Goal: Task Accomplishment & Management: Manage account settings

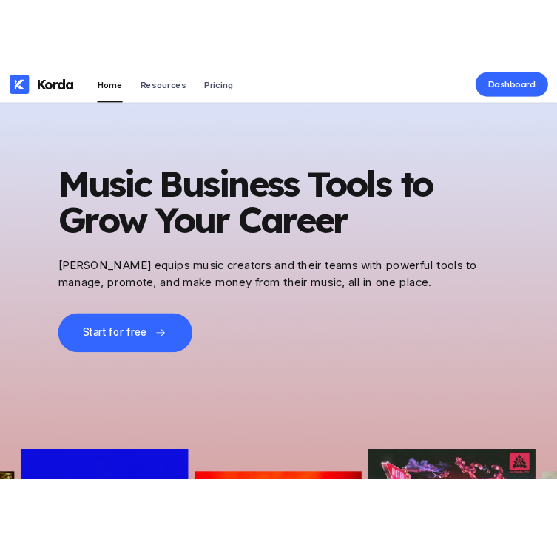
scroll to position [4737, 0]
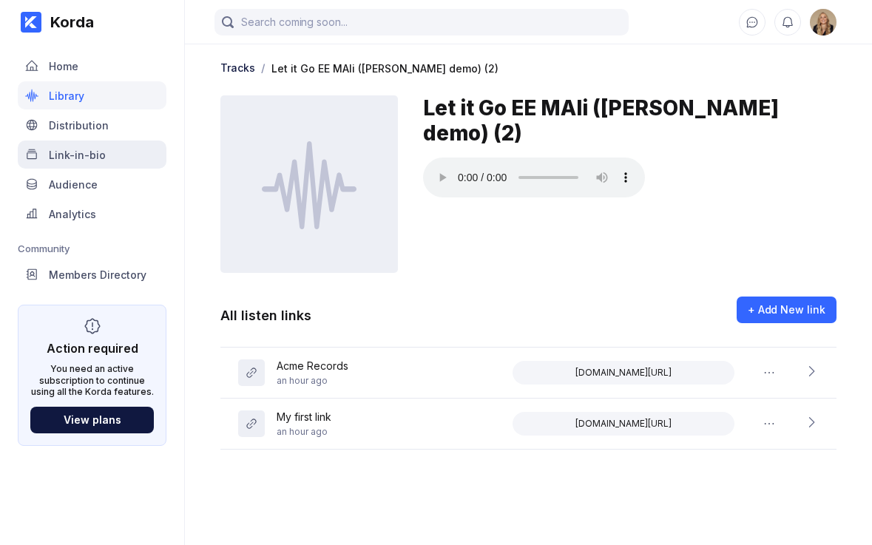
click at [68, 152] on div "Link-in-bio" at bounding box center [77, 155] width 57 height 13
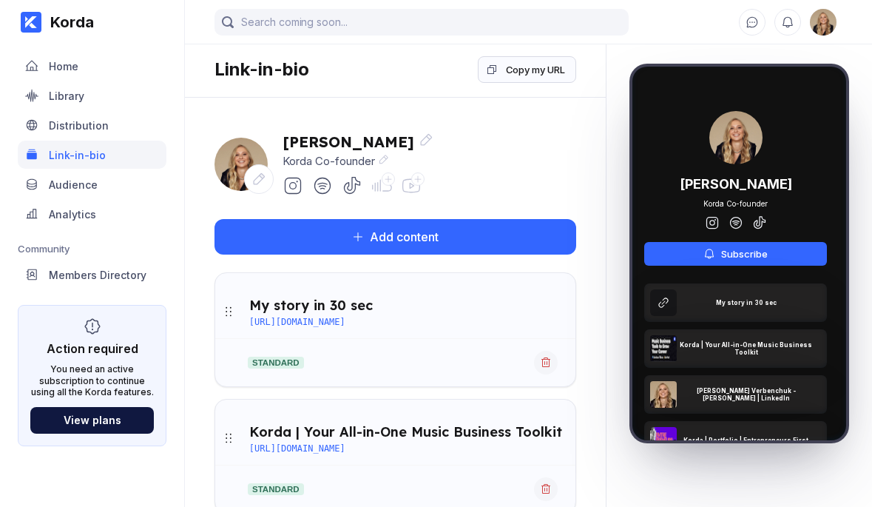
click at [418, 183] on icon at bounding box center [417, 179] width 9 height 9
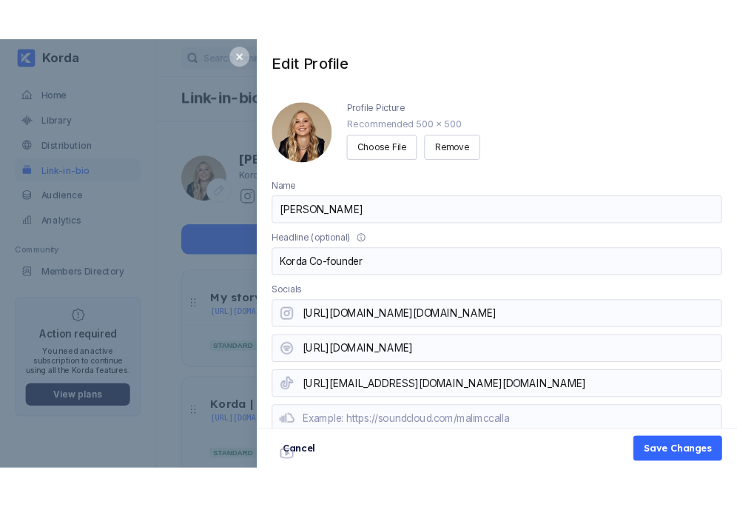
scroll to position [54, 0]
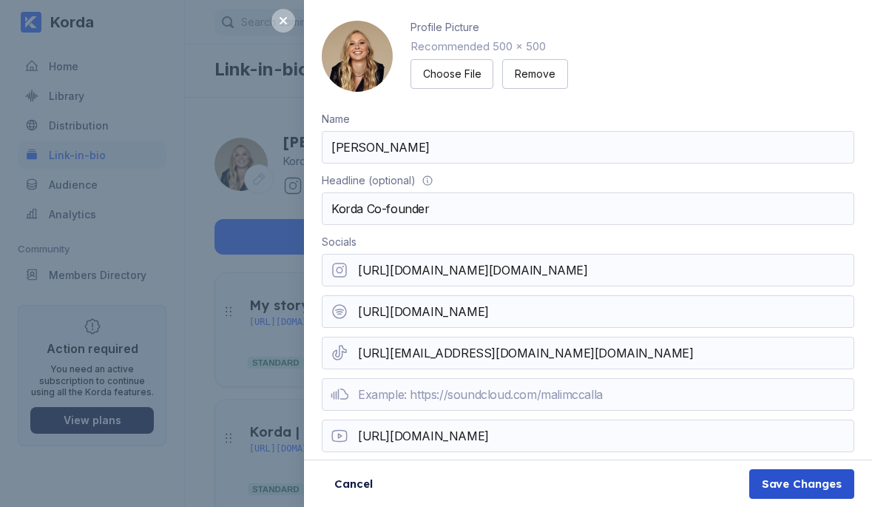
type input "https://www.youtube.com/@Korda_music"
click at [736, 481] on div "Save Changes" at bounding box center [802, 483] width 80 height 15
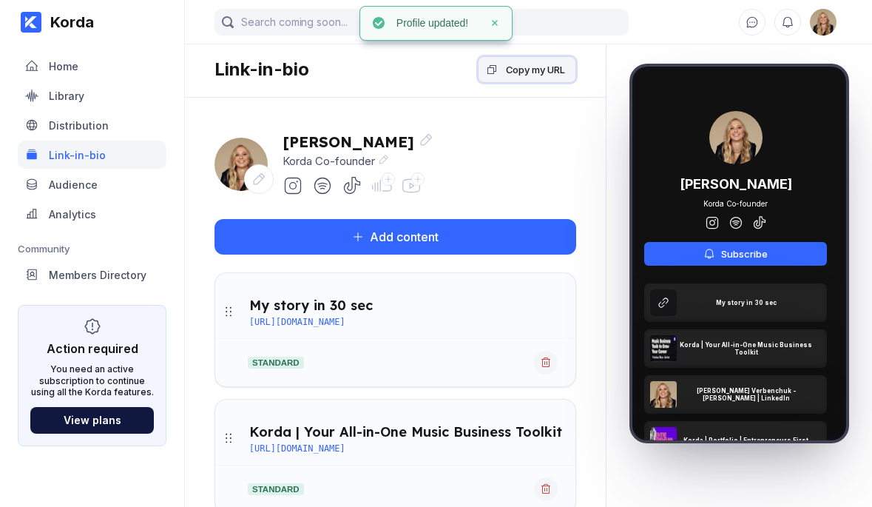
click at [534, 64] on div "Copy my URL" at bounding box center [535, 69] width 59 height 15
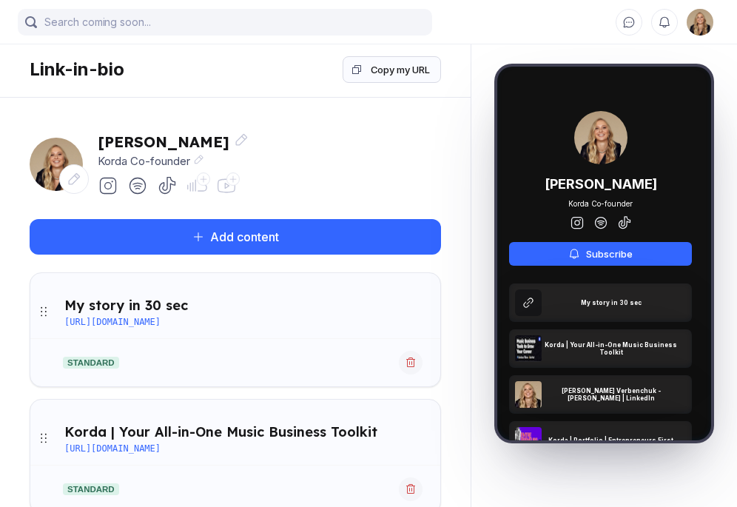
click at [230, 183] on div at bounding box center [232, 178] width 13 height 13
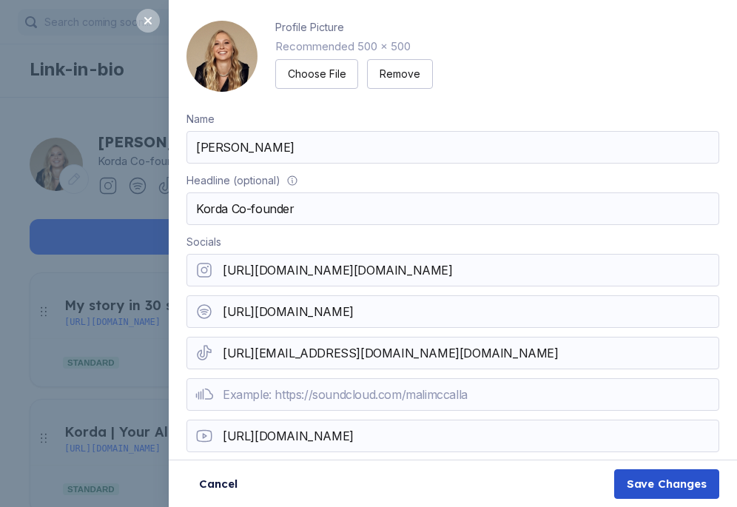
type input "https://www.youtube.com/channel/UCTNA9rUqNNHXpPXTlag86Ag"
click at [632, 479] on div "Save Changes" at bounding box center [666, 483] width 80 height 15
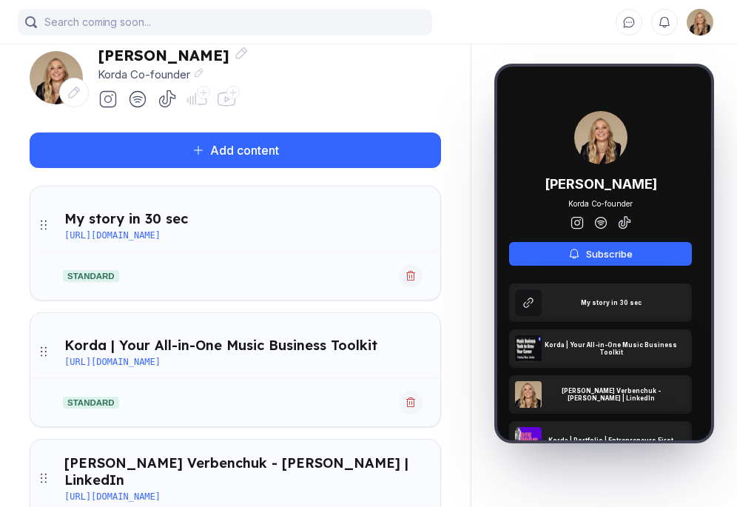
scroll to position [81, 0]
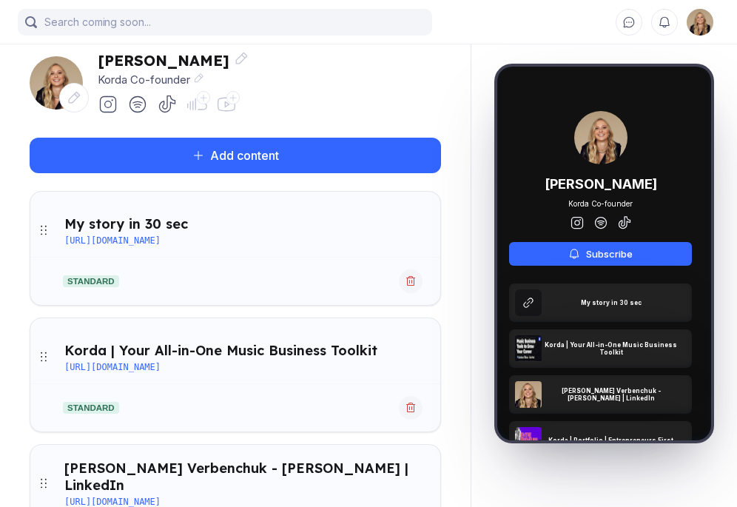
click at [227, 102] on icon at bounding box center [226, 104] width 21 height 21
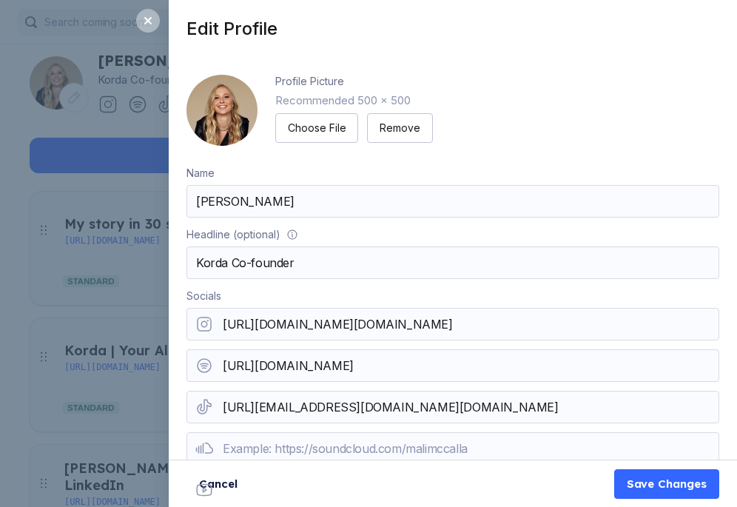
scroll to position [54, 0]
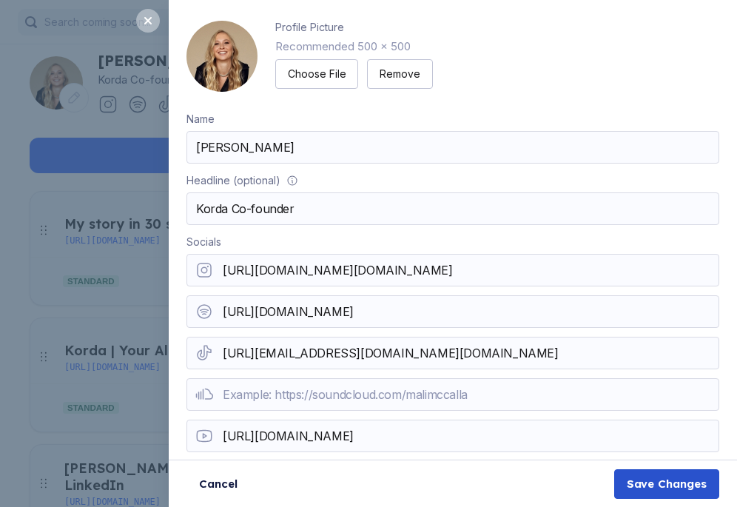
type input "https://www.youtube.com/channel/UCTNA9rUqNNHXpPXTlag86Ag"
click at [663, 481] on div "Save Changes" at bounding box center [666, 483] width 80 height 15
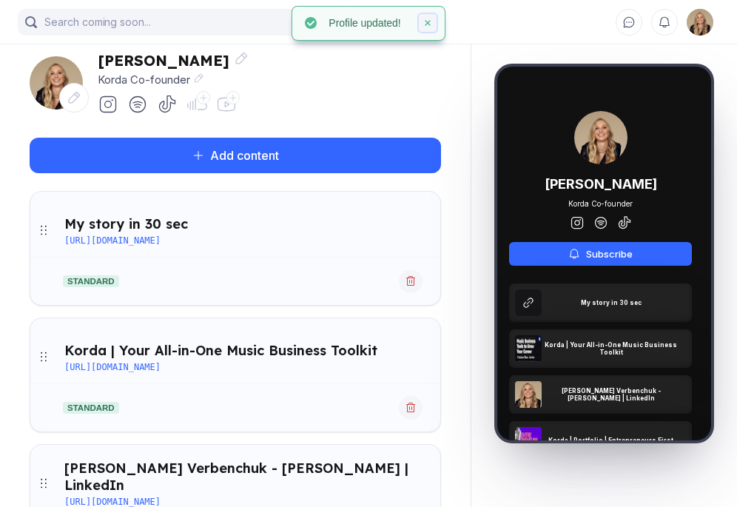
click at [430, 21] on icon at bounding box center [427, 22] width 9 height 9
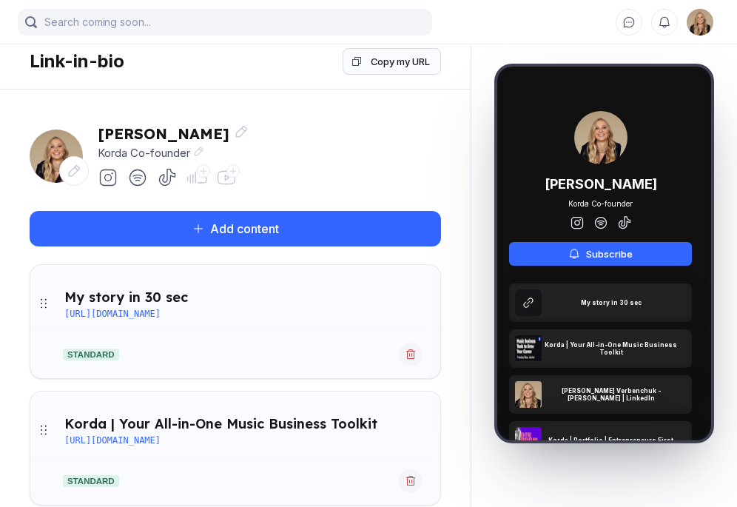
scroll to position [0, 0]
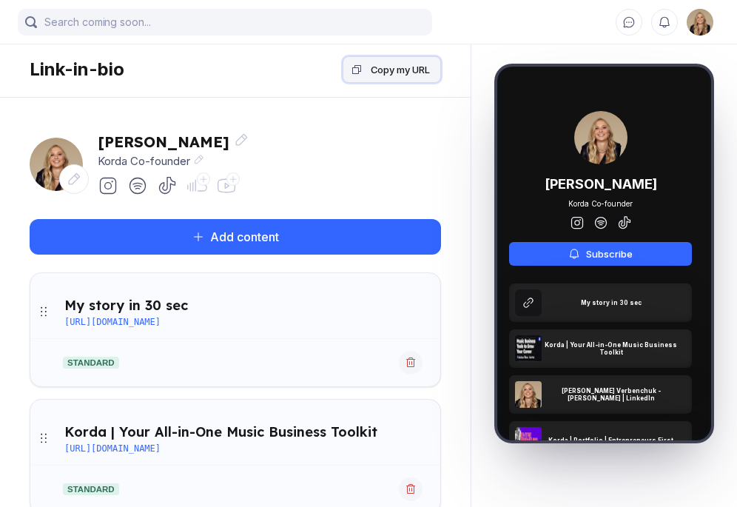
click at [423, 70] on div "Copy my URL" at bounding box center [400, 69] width 59 height 15
click at [231, 180] on icon at bounding box center [233, 179] width 9 height 9
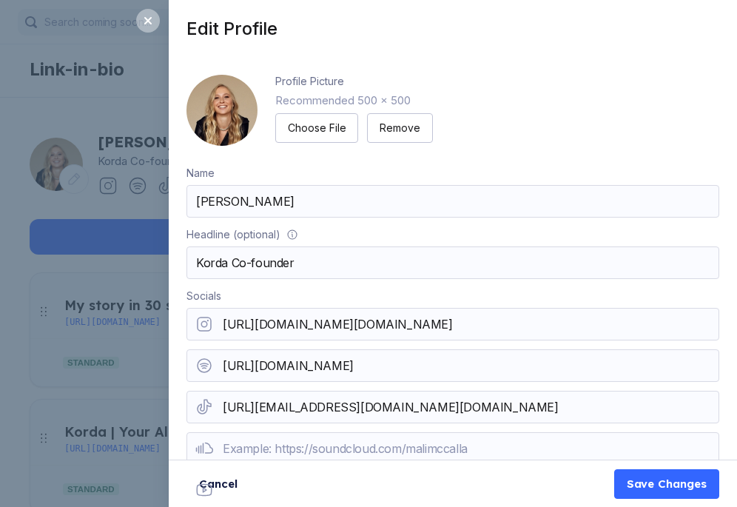
scroll to position [54, 0]
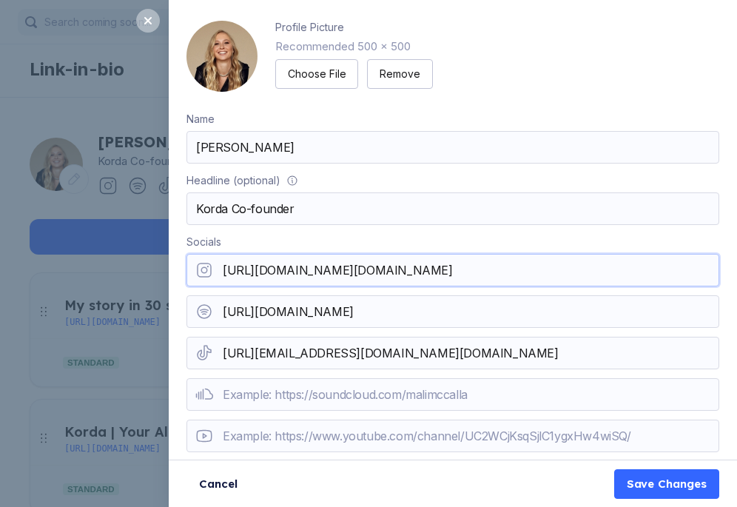
click at [388, 271] on input "https://www.instagram.com/korda.co/" at bounding box center [452, 270] width 532 height 33
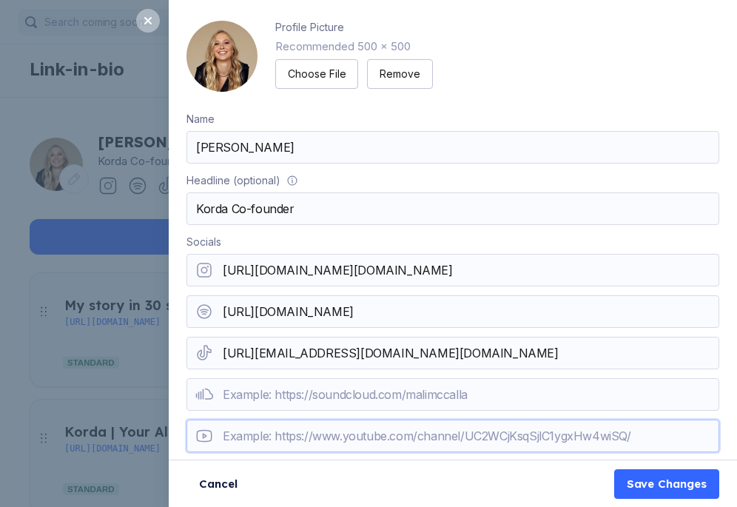
click at [373, 438] on input "url" at bounding box center [452, 435] width 532 height 33
paste input "https://www.instagram.com/korda.co/"
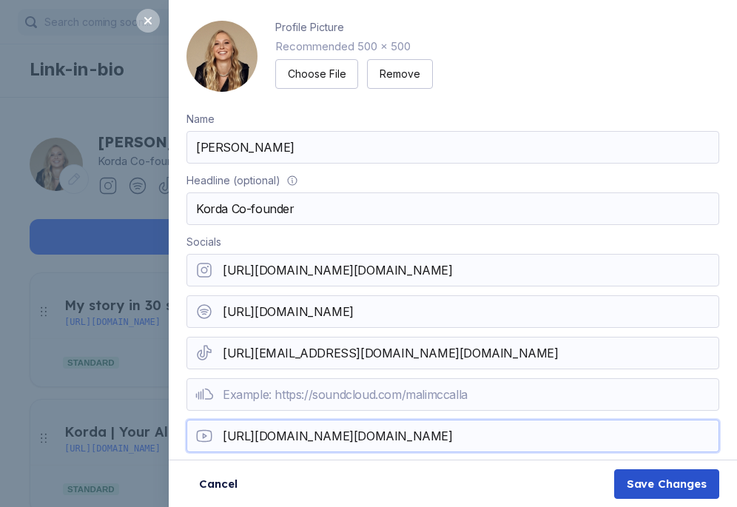
type input "https://www.instagram.com/korda.co/"
click at [662, 482] on div "Save Changes" at bounding box center [666, 483] width 80 height 15
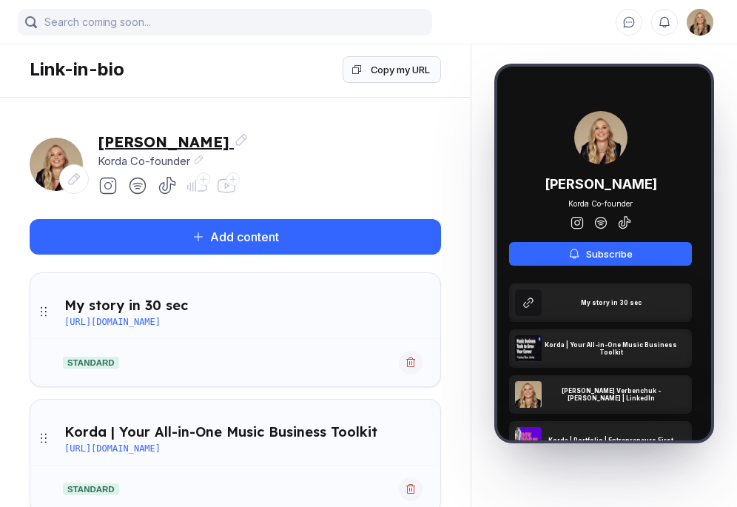
click at [245, 139] on icon at bounding box center [241, 139] width 15 height 15
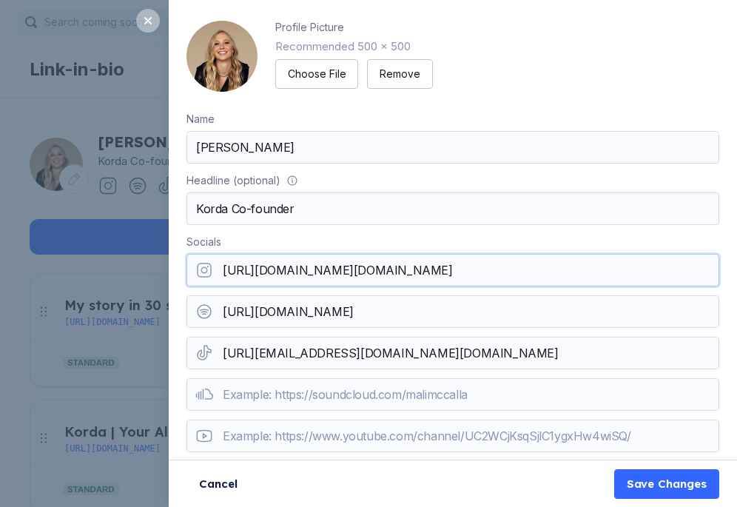
click at [424, 275] on input "https://www.instagram.com/korda.co/" at bounding box center [452, 270] width 532 height 33
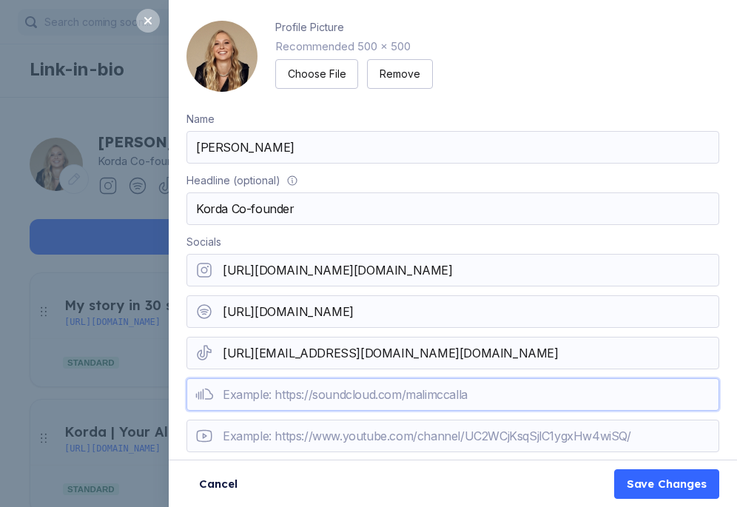
click at [390, 399] on input "url" at bounding box center [452, 394] width 532 height 33
paste input "https://www.instagram.com/korda.co/"
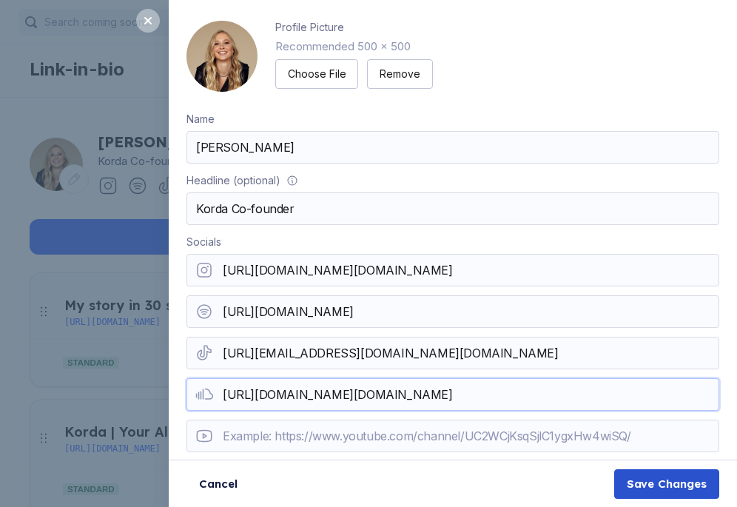
type input "https://www.instagram.com/korda.co/"
click at [690, 477] on div "Save Changes" at bounding box center [666, 483] width 80 height 15
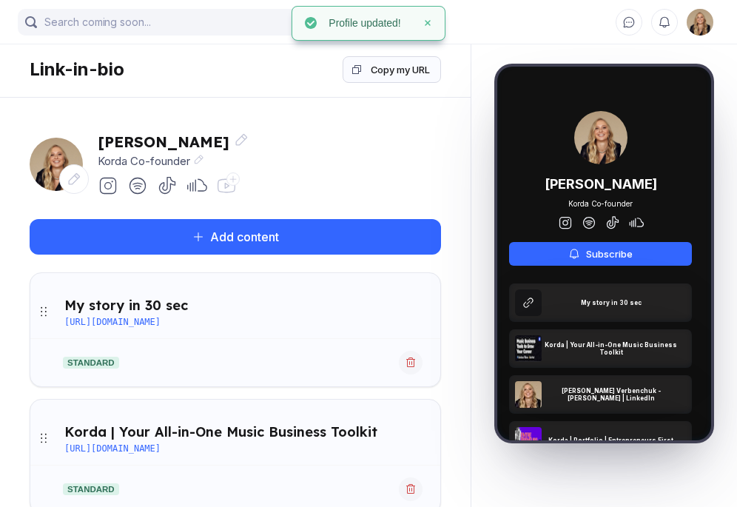
click at [234, 182] on icon at bounding box center [233, 179] width 9 height 9
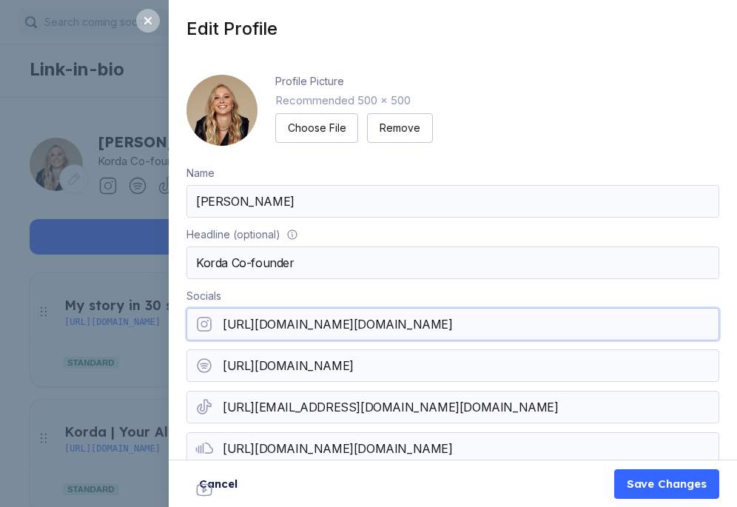
click at [386, 322] on input "https://www.instagram.com/korda.co/" at bounding box center [452, 324] width 532 height 33
paste input "youtube.com/@Korda_music YouTubeYouTube"
drag, startPoint x: 565, startPoint y: 325, endPoint x: 453, endPoint y: 327, distance: 112.4
click at [453, 327] on input "https://www.youtube.com/@Korda_music YouTubeYouTube" at bounding box center [452, 324] width 532 height 33
type input "https://www.youtube.com/@Korda_music"
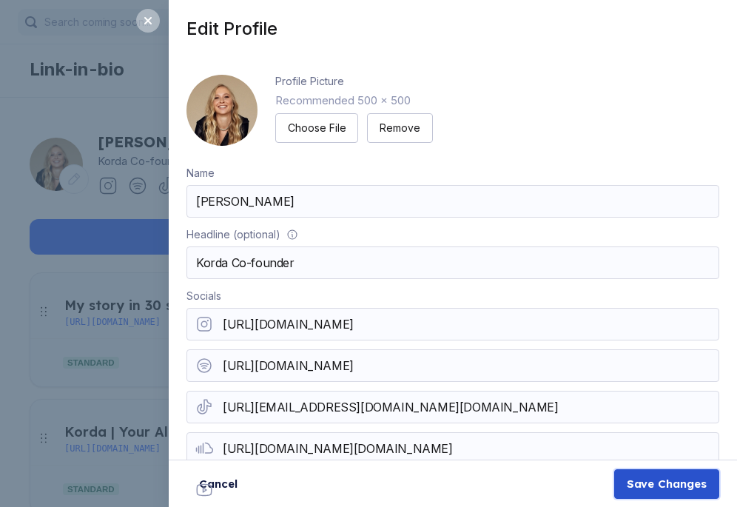
click at [688, 485] on div "Save Changes" at bounding box center [666, 483] width 80 height 15
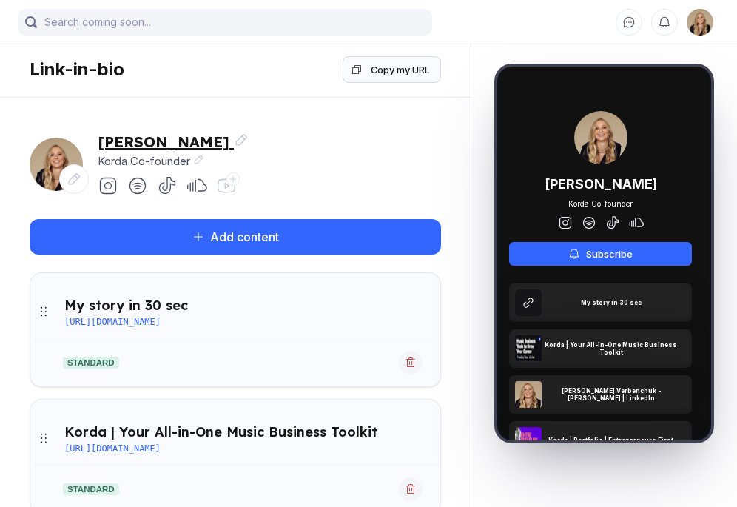
click at [243, 136] on icon at bounding box center [241, 139] width 15 height 15
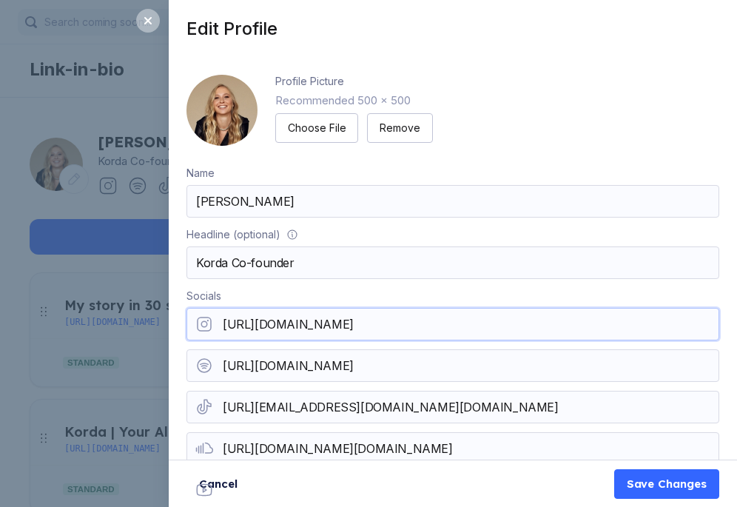
click at [321, 325] on input "https://www.youtube.com/@Korda_music" at bounding box center [452, 324] width 532 height 33
paste input "instagram.com/korda.co/"
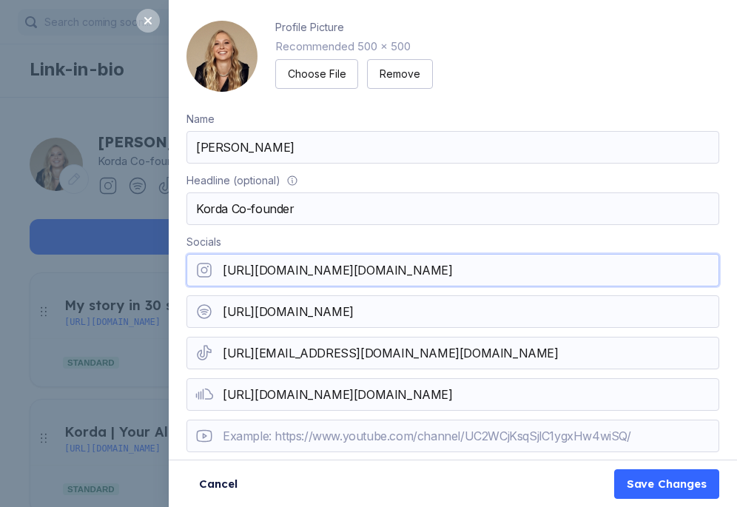
type input "https://www.instagram.com/korda.co/"
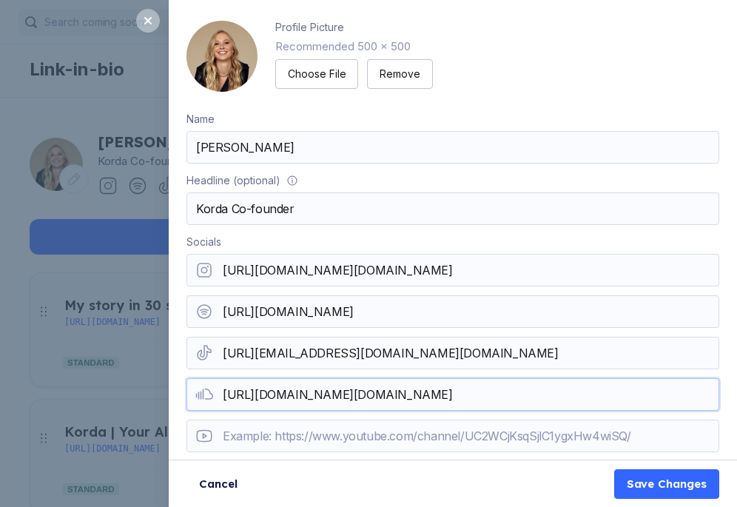
click at [425, 394] on input "https://www.instagram.com/korda.co/" at bounding box center [452, 394] width 532 height 33
drag, startPoint x: 425, startPoint y: 394, endPoint x: 415, endPoint y: 381, distance: 16.4
click at [415, 381] on input "https://www.instagram.com/korda.co/" at bounding box center [452, 394] width 532 height 33
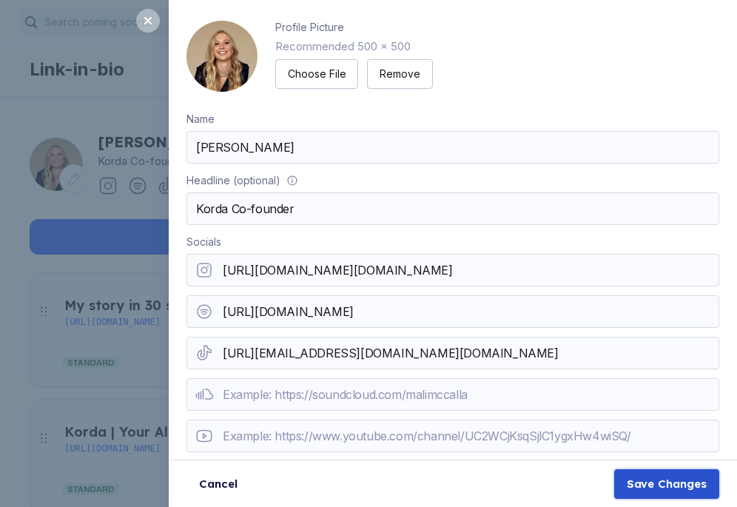
click at [657, 485] on div "Save Changes" at bounding box center [666, 483] width 80 height 15
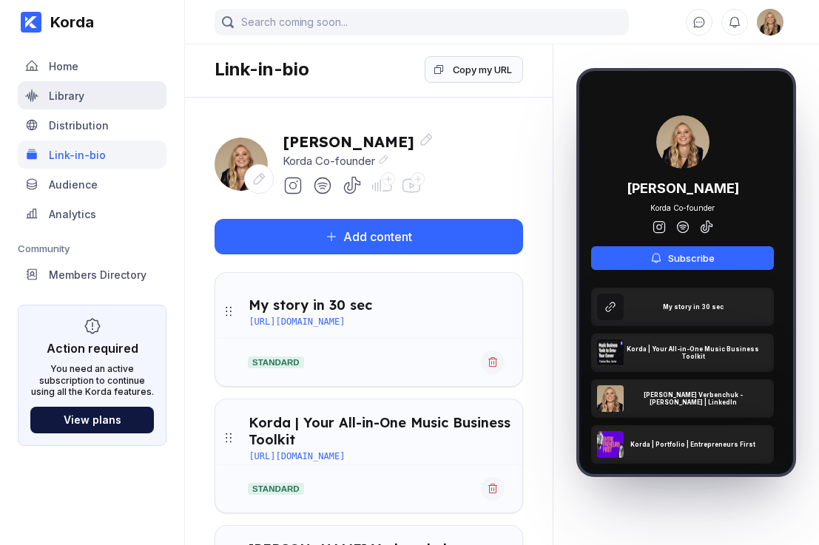
click at [79, 101] on div "Library" at bounding box center [66, 95] width 35 height 13
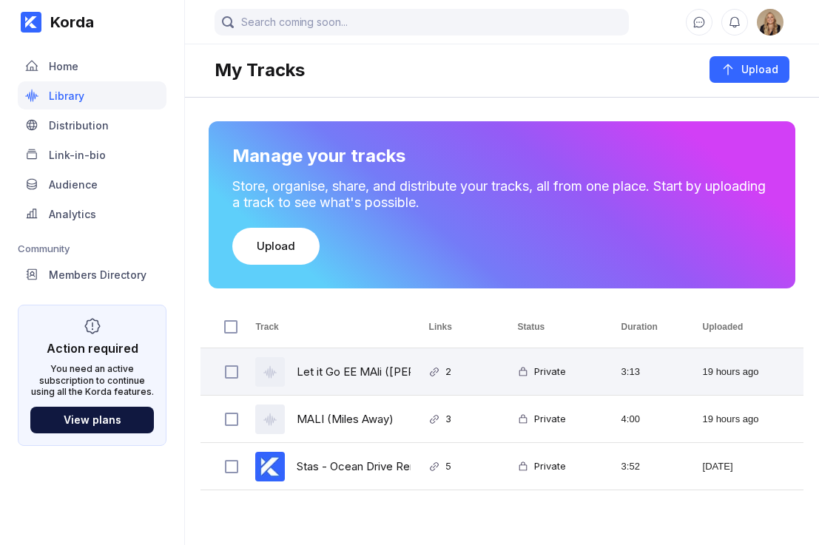
click at [464, 381] on div "2" at bounding box center [455, 371] width 89 height 47
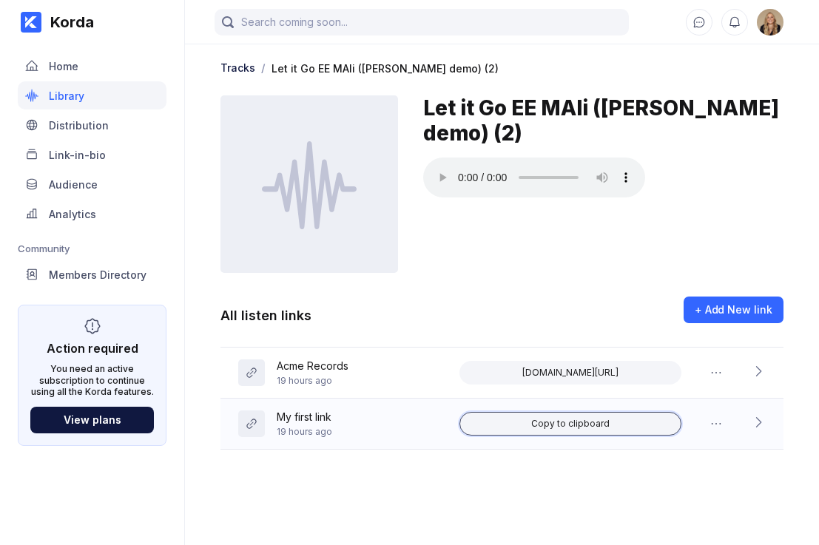
click at [568, 419] on div "Copy to clipboard" at bounding box center [570, 424] width 78 height 12
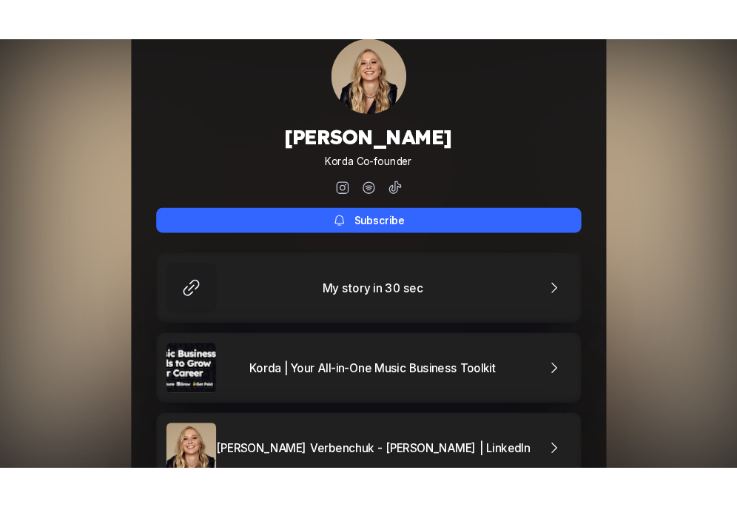
scroll to position [61, 0]
